Goal: Task Accomplishment & Management: Manage account settings

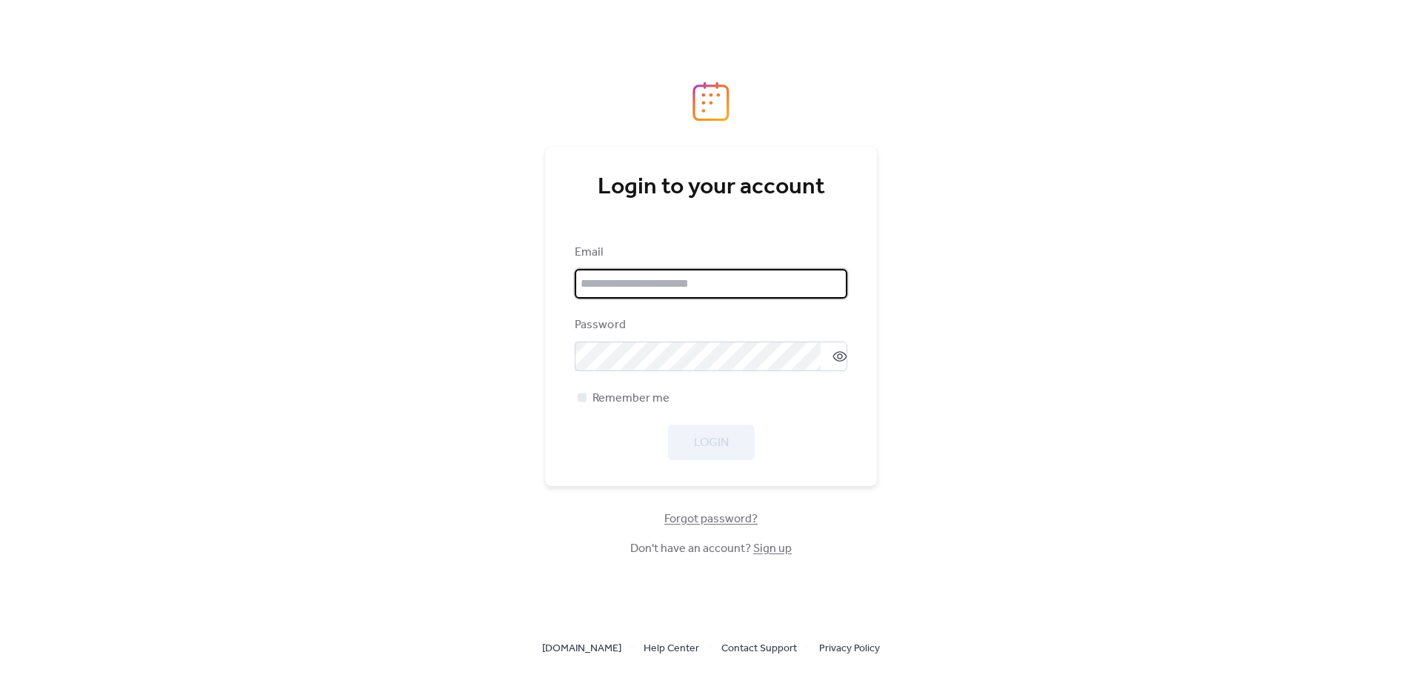
type input "**********"
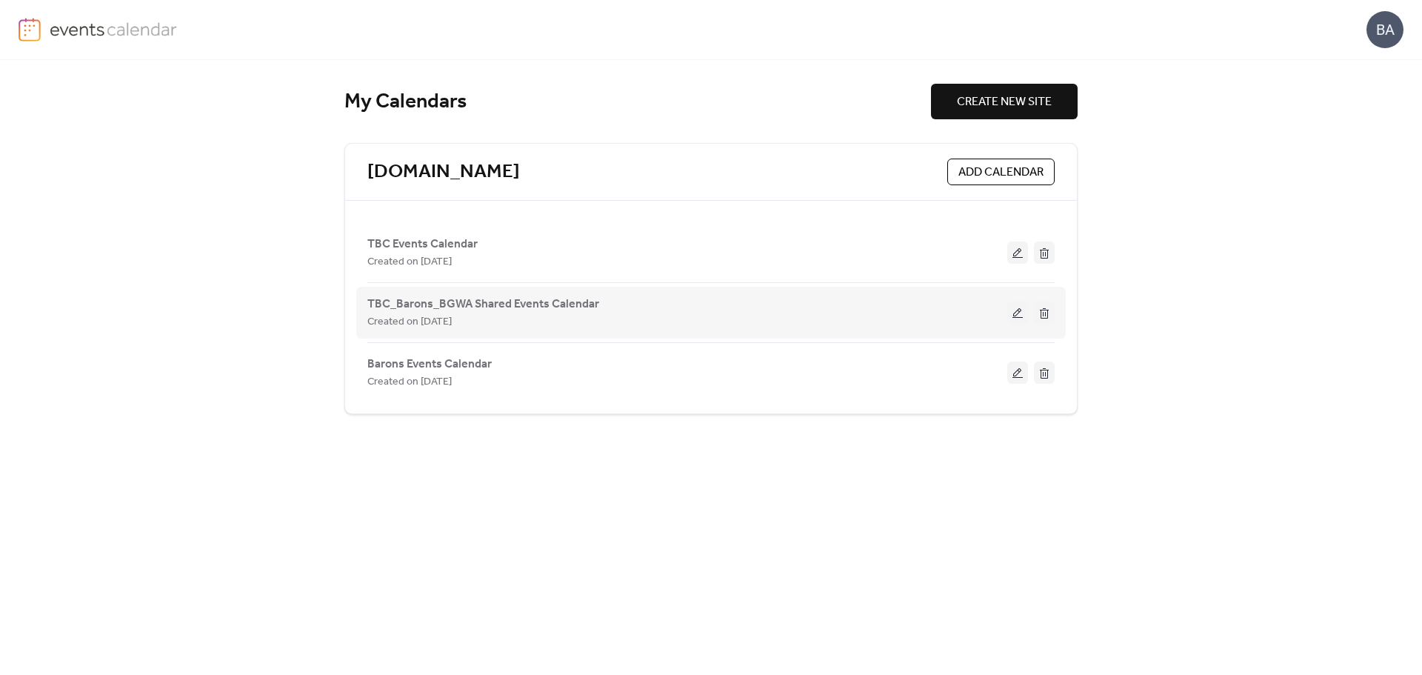
click at [1018, 313] on button at bounding box center [1017, 312] width 21 height 22
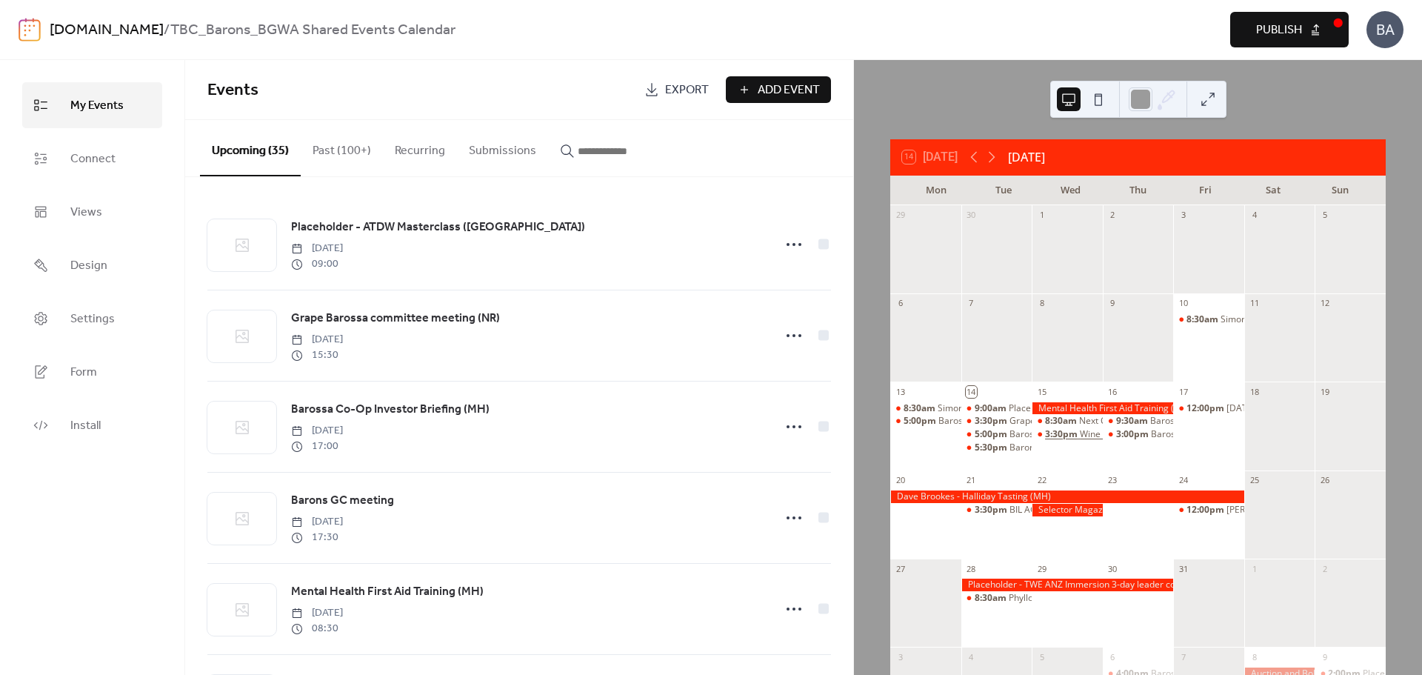
click at [1071, 432] on span "3:30pm" at bounding box center [1062, 434] width 35 height 13
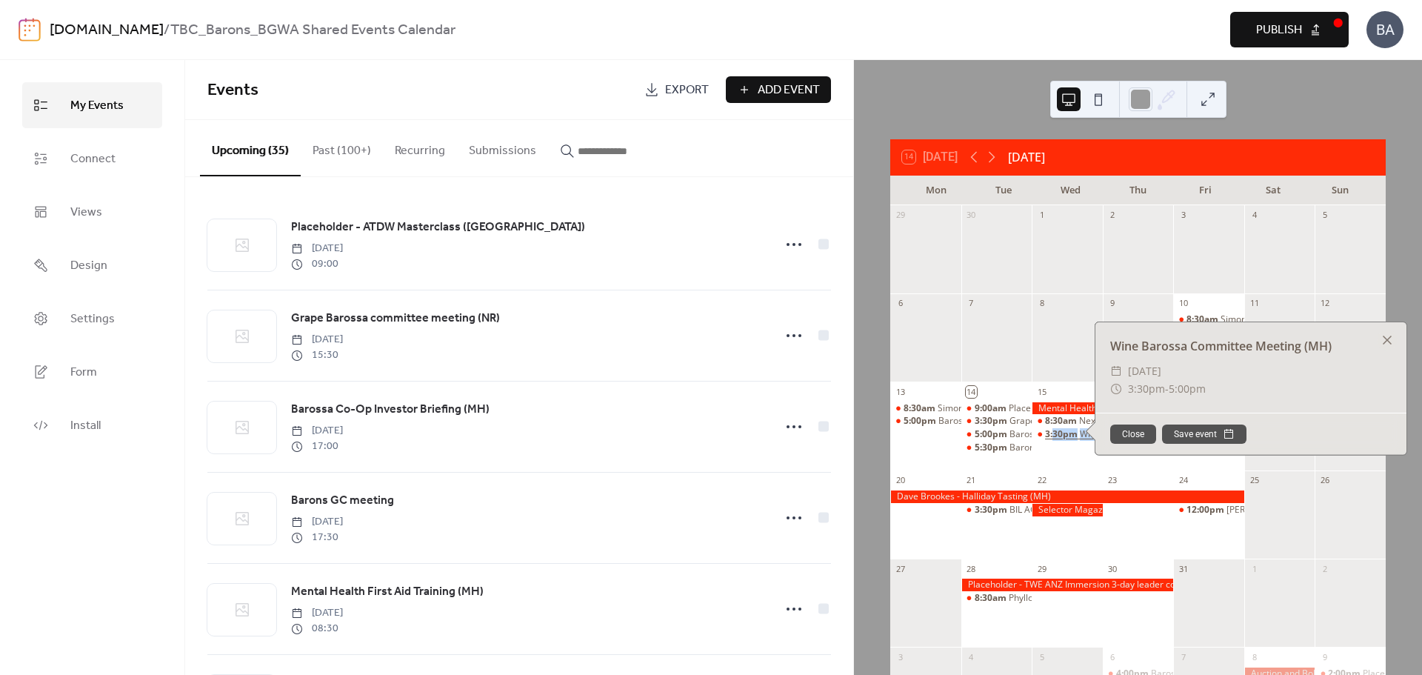
click at [1071, 432] on span "3:30pm" at bounding box center [1062, 434] width 35 height 13
click at [1064, 323] on div at bounding box center [1067, 344] width 71 height 63
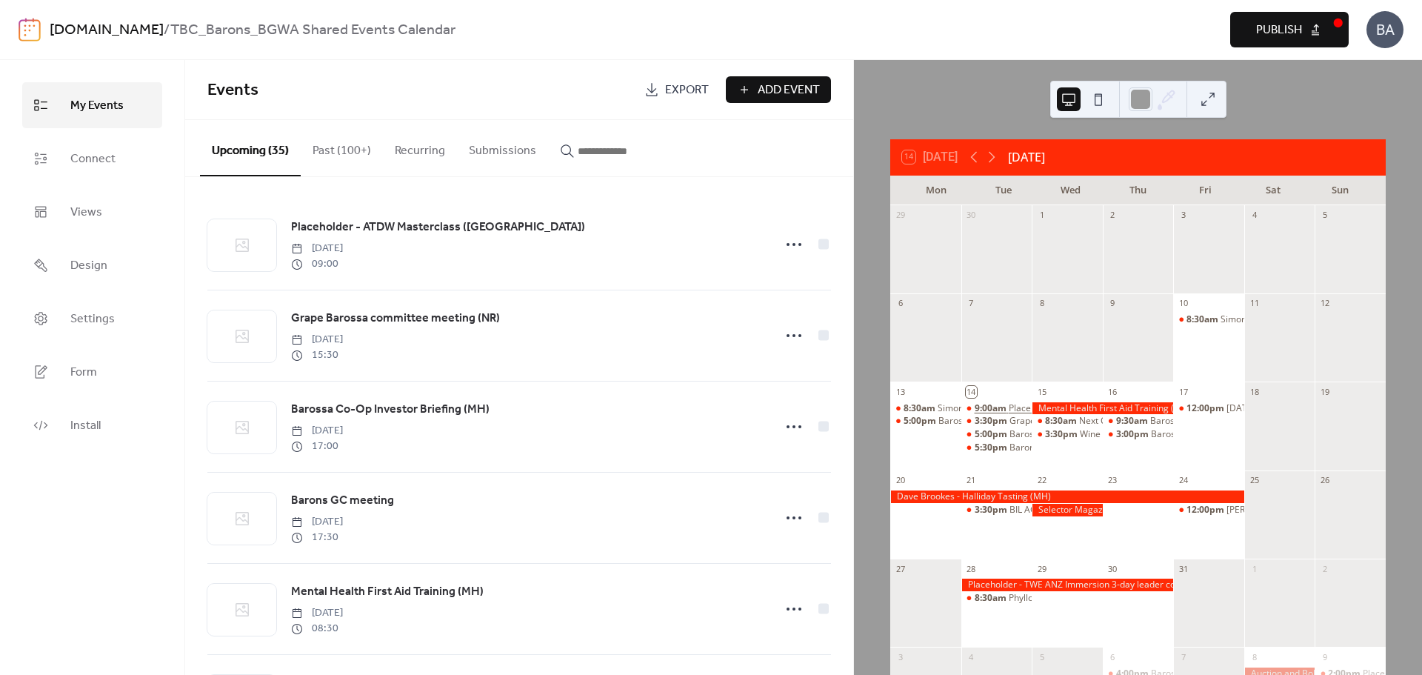
click at [1018, 407] on div "Placeholder - ATDW Masterclass ([GEOGRAPHIC_DATA])" at bounding box center [1125, 408] width 233 height 13
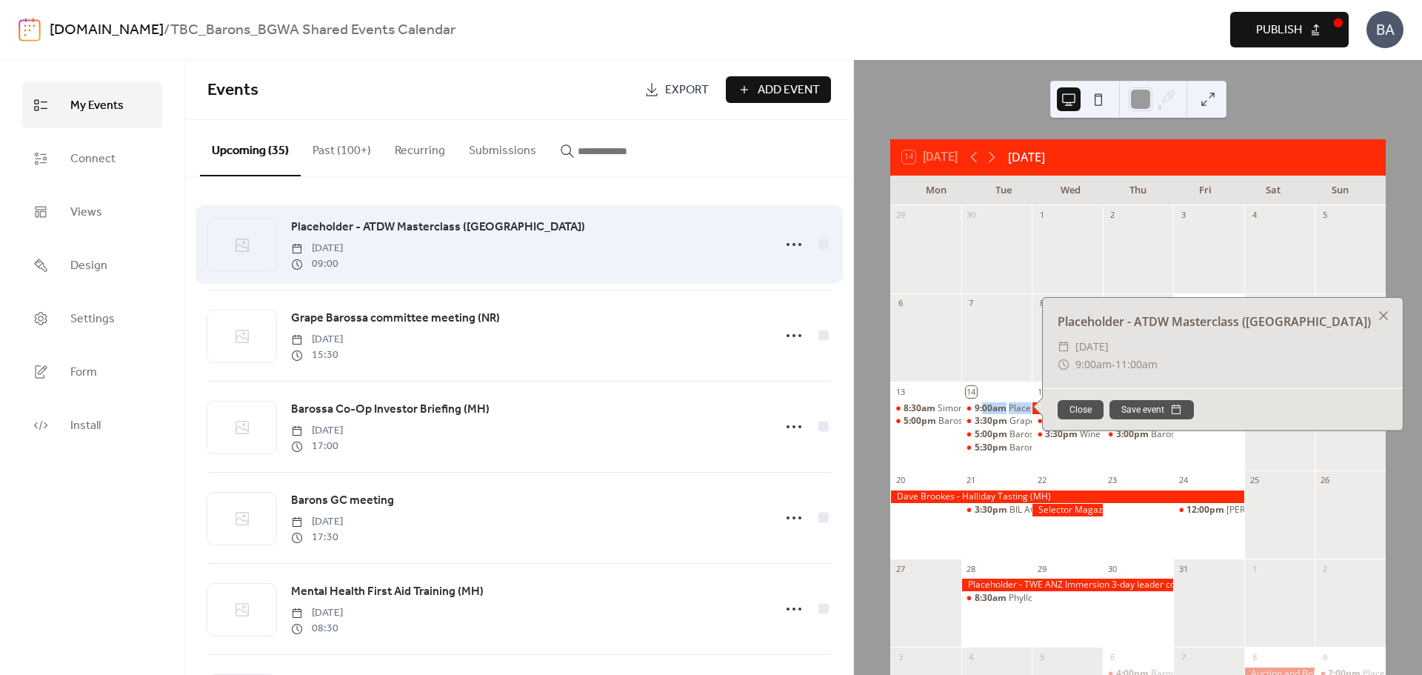
click at [384, 226] on span "Placeholder - ATDW Masterclass ([GEOGRAPHIC_DATA])" at bounding box center [438, 228] width 294 height 18
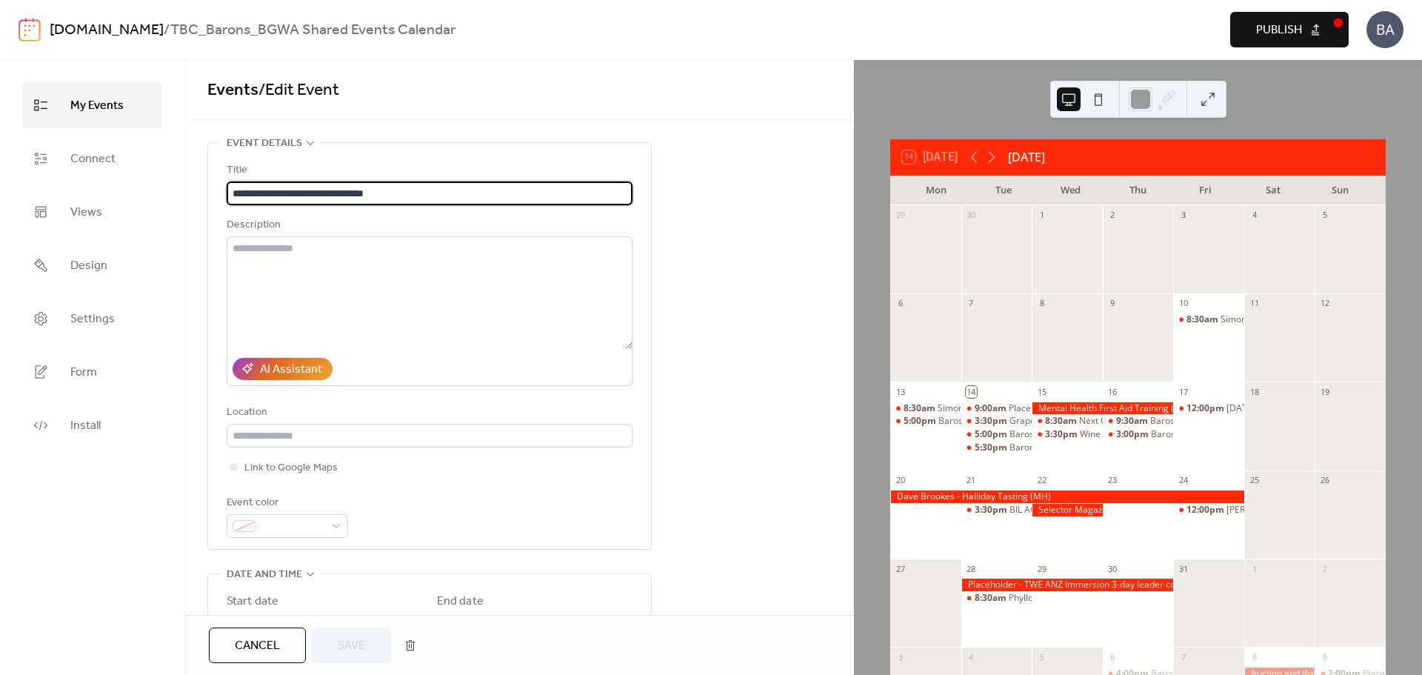
drag, startPoint x: 291, startPoint y: 193, endPoint x: 171, endPoint y: 189, distance: 120.1
click at [170, 189] on div "**********" at bounding box center [711, 367] width 1422 height 615
type input "**********"
click at [345, 644] on span "Save" at bounding box center [351, 646] width 27 height 18
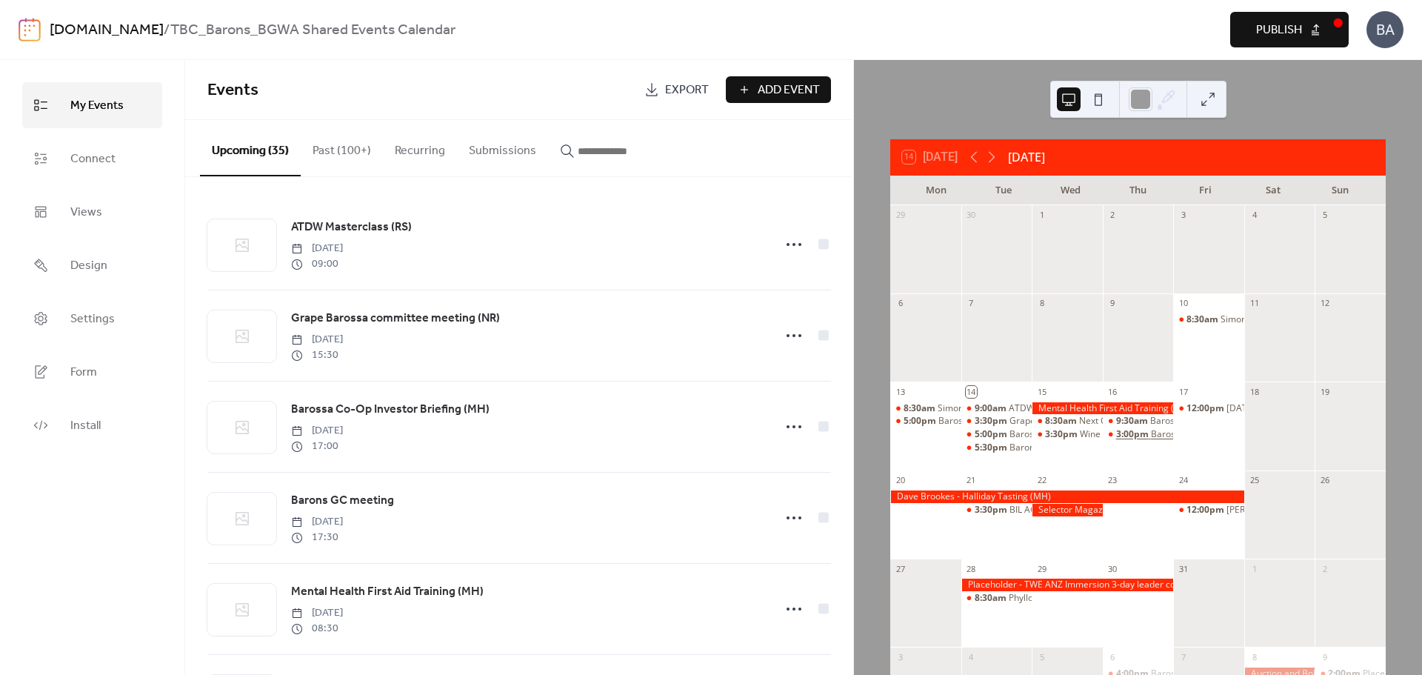
click at [1154, 432] on div "Barossa Tourism Committee Meeting" at bounding box center [1228, 434] width 155 height 13
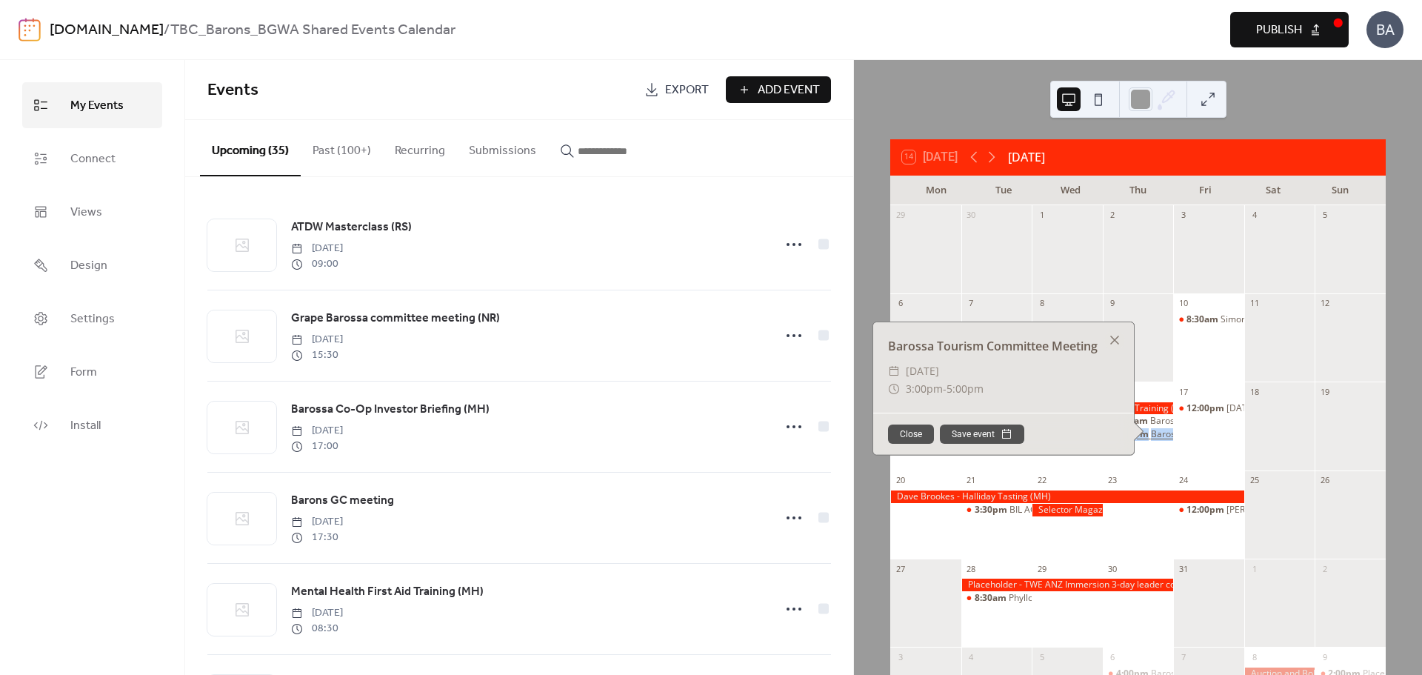
click at [1154, 432] on div "Barossa Tourism Committee Meeting" at bounding box center [1228, 434] width 155 height 13
click at [1108, 336] on div at bounding box center [1114, 340] width 21 height 21
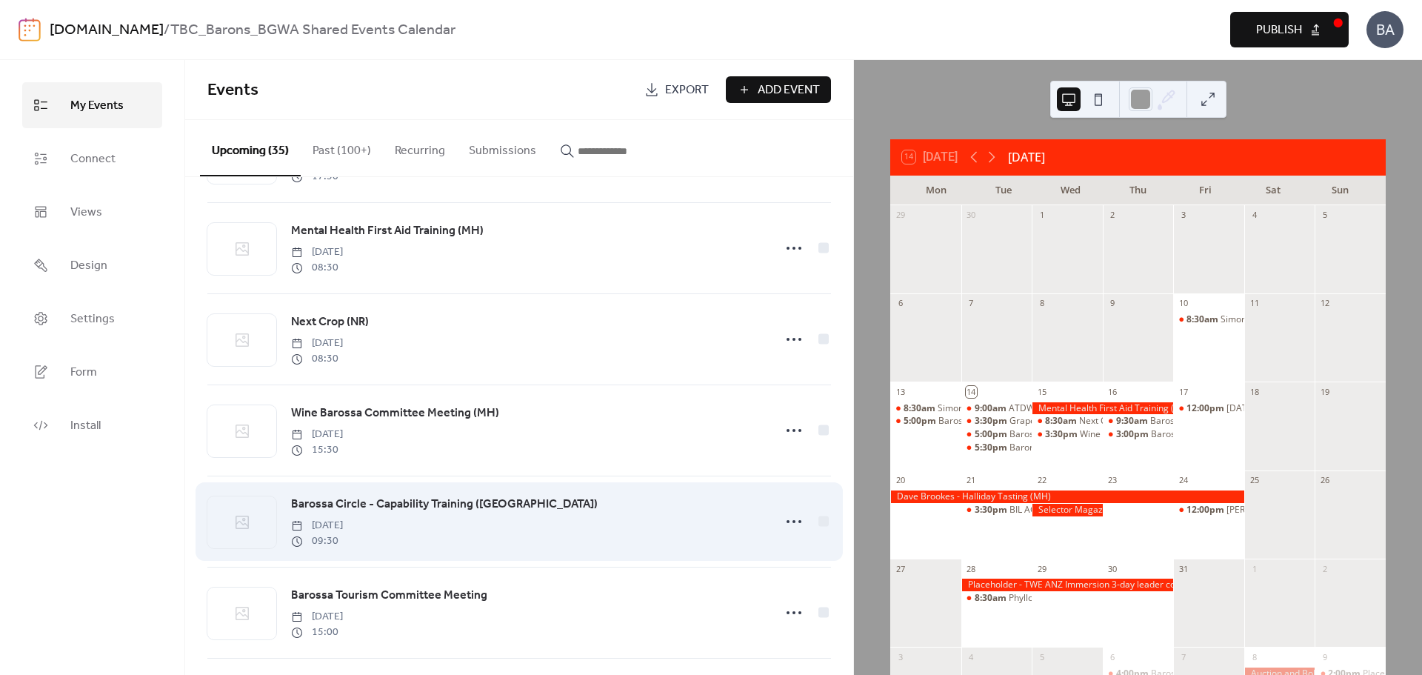
scroll to position [444, 0]
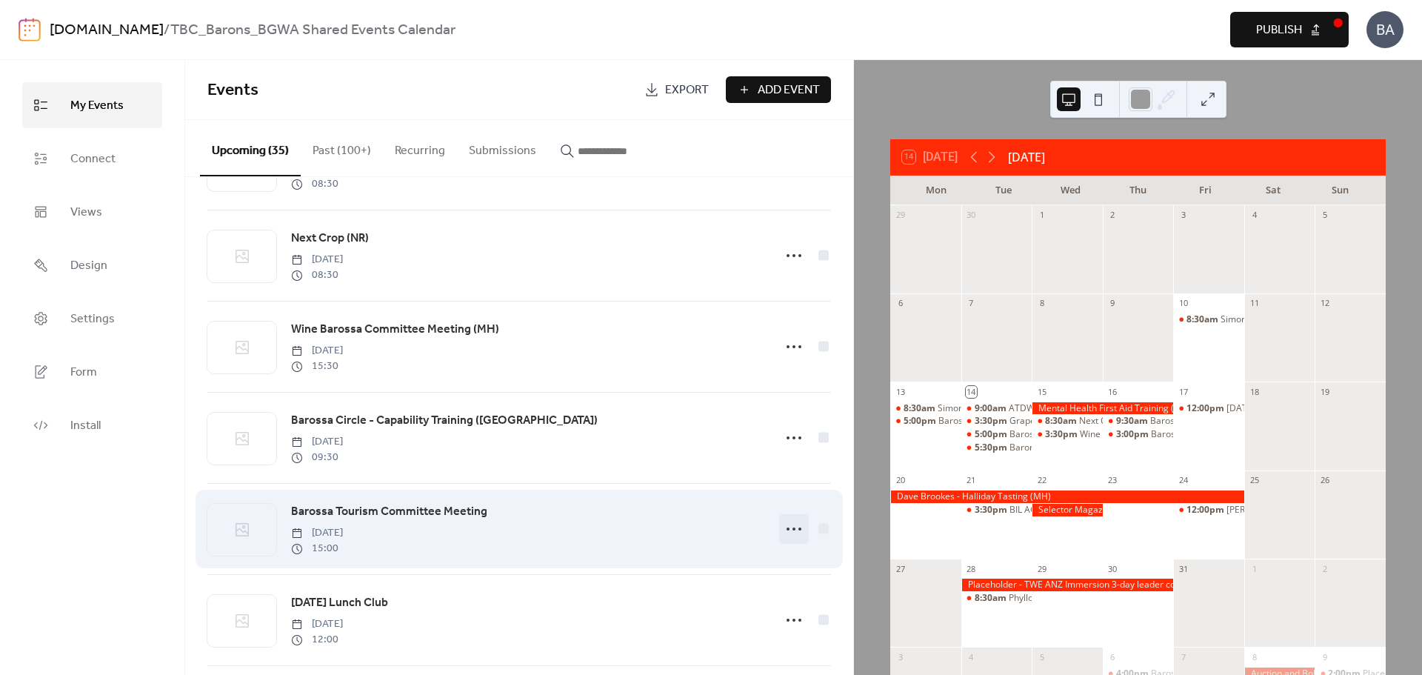
click at [790, 533] on icon at bounding box center [794, 529] width 24 height 24
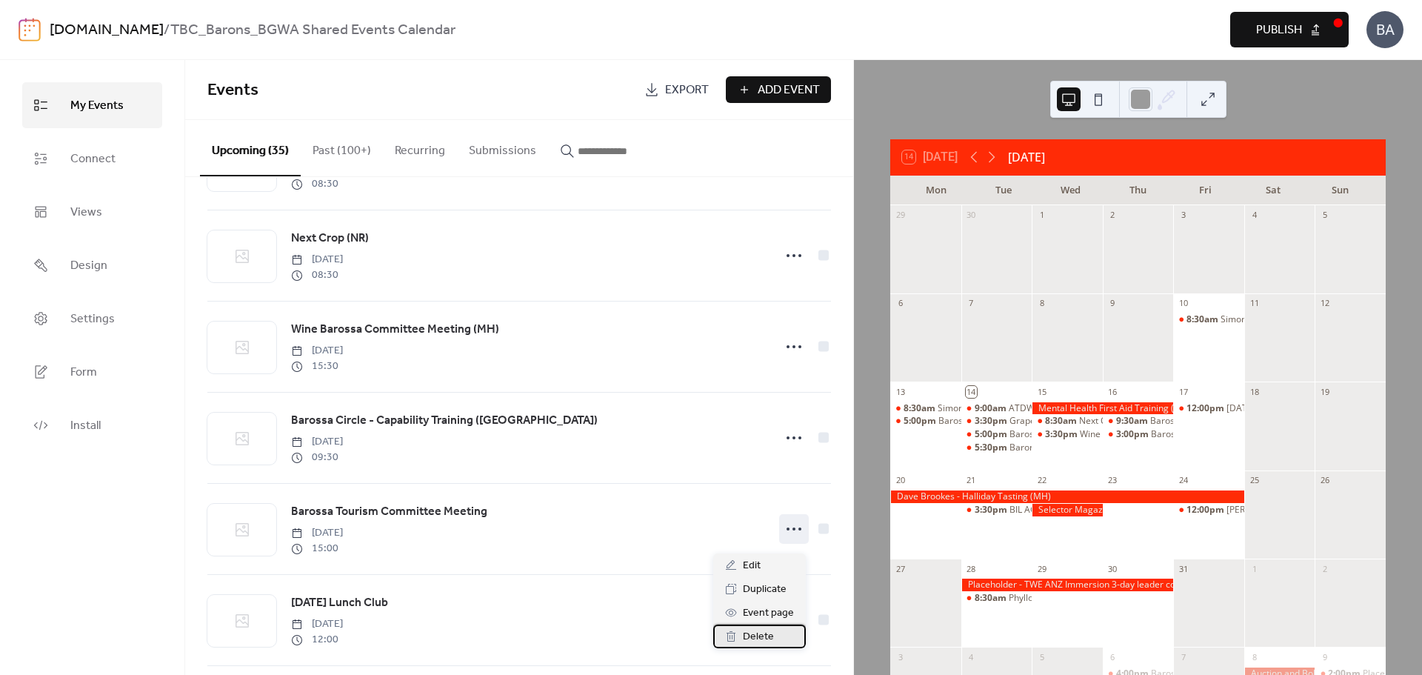
click at [763, 634] on span "Delete" at bounding box center [758, 637] width 31 height 18
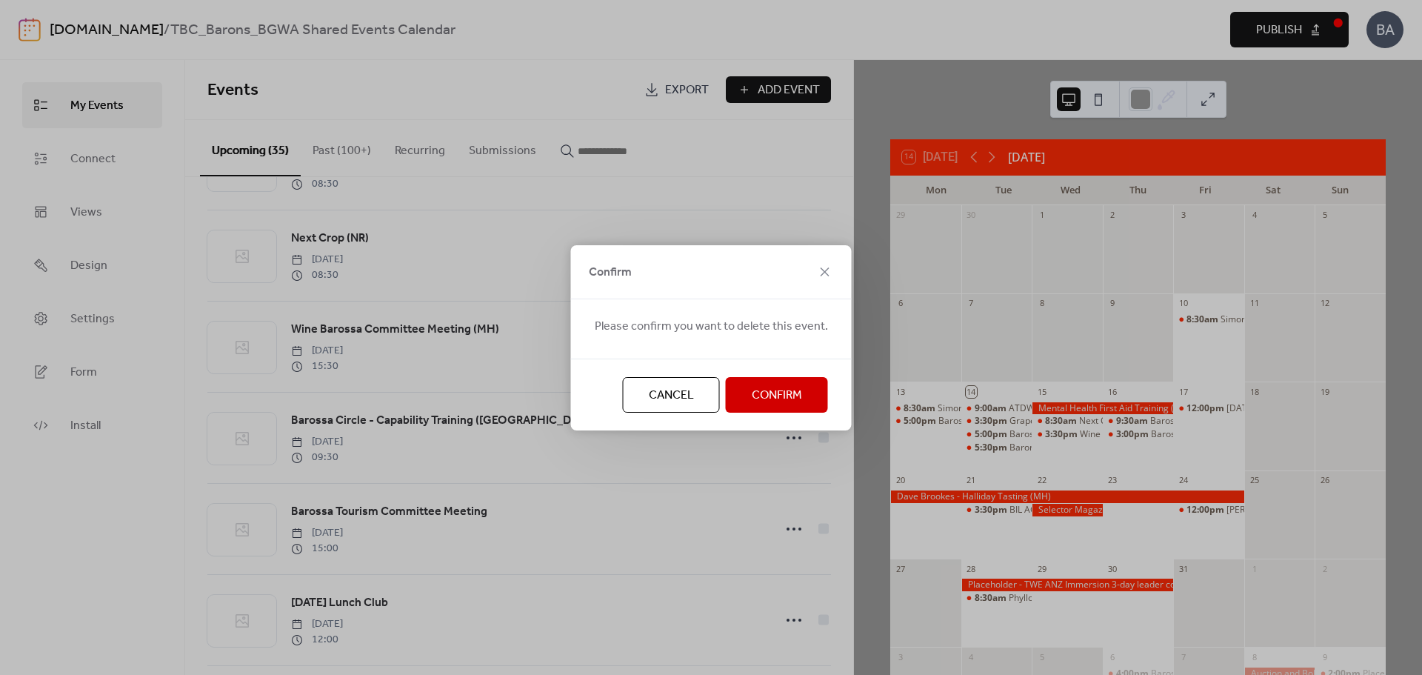
click at [752, 398] on span "Confirm" at bounding box center [777, 396] width 50 height 18
